Goal: Information Seeking & Learning: Learn about a topic

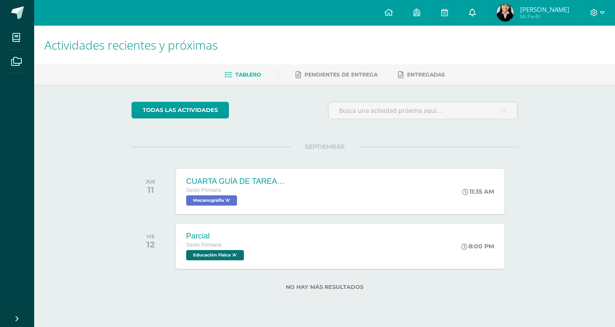
click at [469, 18] on link at bounding box center [472, 13] width 27 height 26
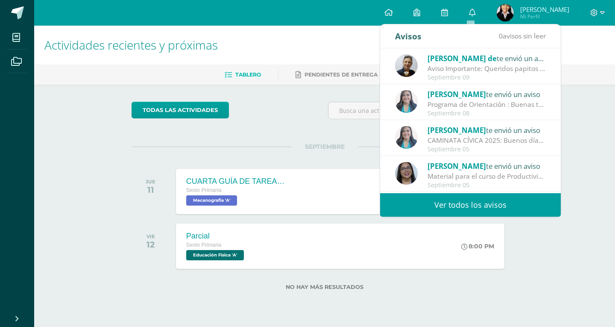
click at [482, 138] on div "CAMINATA CÍVICA 2025: Buenos días queridos padres de familia [PERSON_NAME] se e…" at bounding box center [486, 140] width 119 height 10
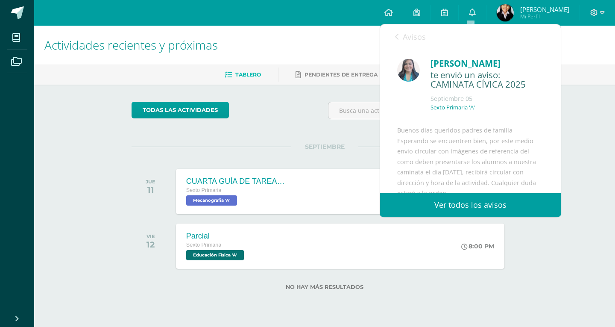
click at [393, 31] on div "Avisos 0 avisos sin leer Avisos" at bounding box center [470, 36] width 181 height 24
click at [399, 36] on link "Avisos" at bounding box center [410, 36] width 31 height 24
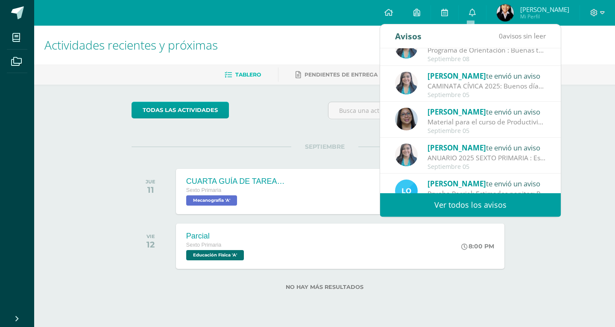
scroll to position [85, 0]
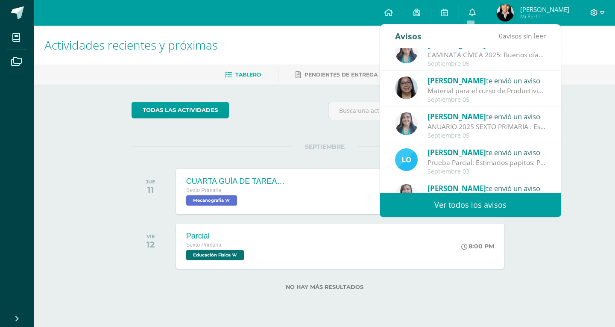
click at [471, 132] on div "ANUARIO 2025 SEXTO PRIMARIA : Estudiantes: Envío enlace para trabajar lo solici…" at bounding box center [486, 127] width 119 height 10
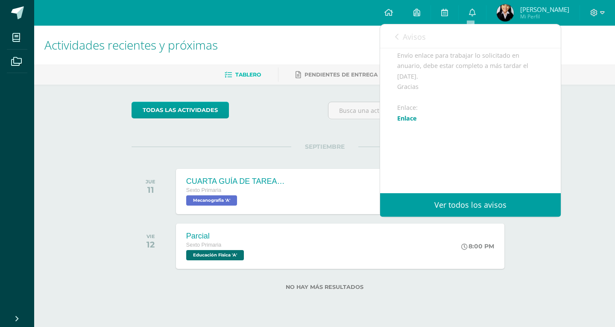
click at [406, 134] on div "Estudiantes: Envío enlace para trabajar lo solicitado en anuario, debe estar co…" at bounding box center [470, 123] width 146 height 167
click at [409, 122] on link "Enlace" at bounding box center [407, 118] width 20 height 8
click at [245, 120] on div "todas las Actividades" at bounding box center [210, 114] width 164 height 24
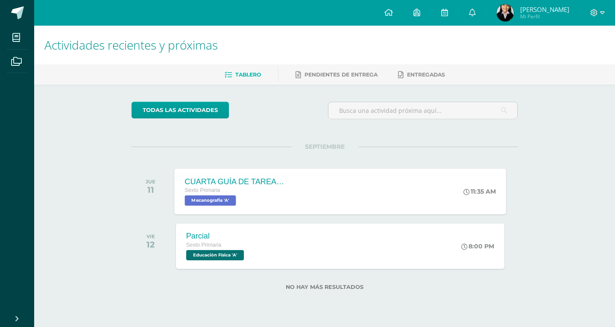
click at [242, 173] on div "CUARTA GUÍA DE TAREAS DEL CUARTO BIMESTRE Sexto Primaria Mecanografia 'A'" at bounding box center [236, 191] width 124 height 46
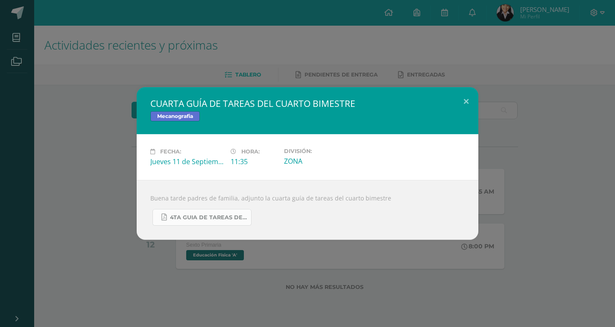
click at [218, 224] on link "4TA GUIA DE TAREAS DEL 4TO BIMESTRE DE 6TO PRIMARIA 2025 [DATE].pdf" at bounding box center [201, 217] width 99 height 17
